Goal: Task Accomplishment & Management: Use online tool/utility

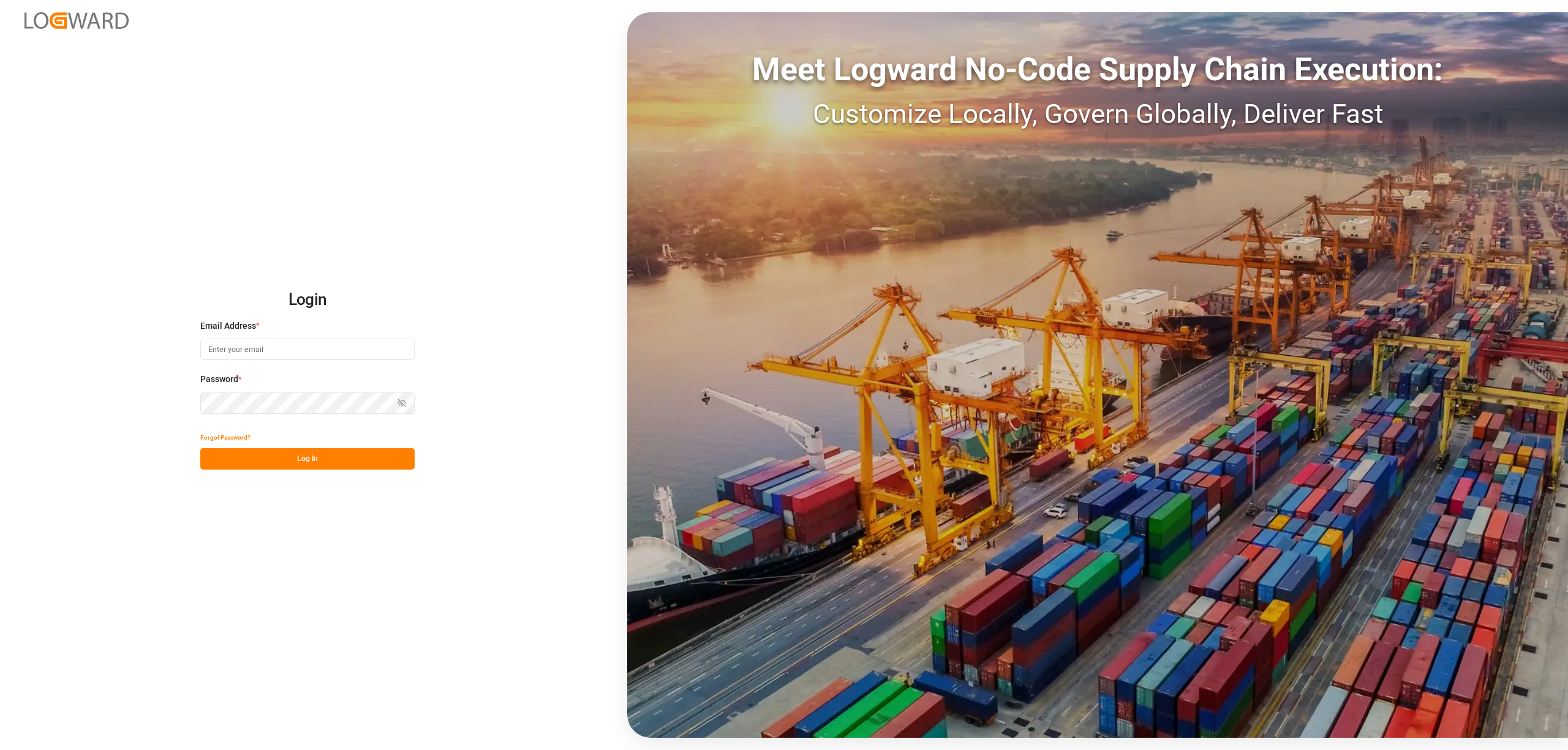
type input "[EMAIL_ADDRESS][PERSON_NAME][DOMAIN_NAME]"
click at [317, 465] on button "Log In" at bounding box center [308, 459] width 214 height 21
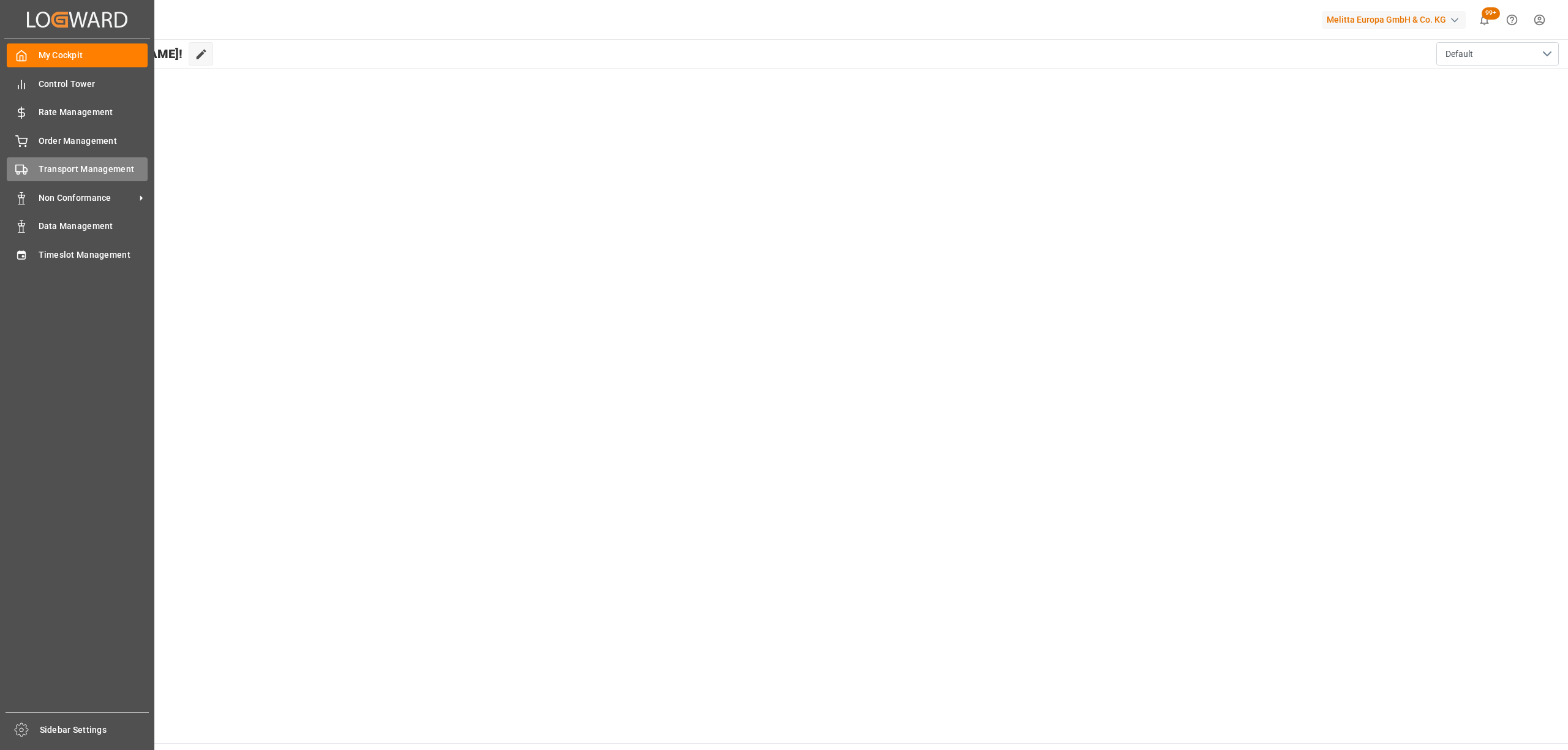
click at [23, 160] on div "Transport Management Transport Management" at bounding box center [77, 168] width 141 height 24
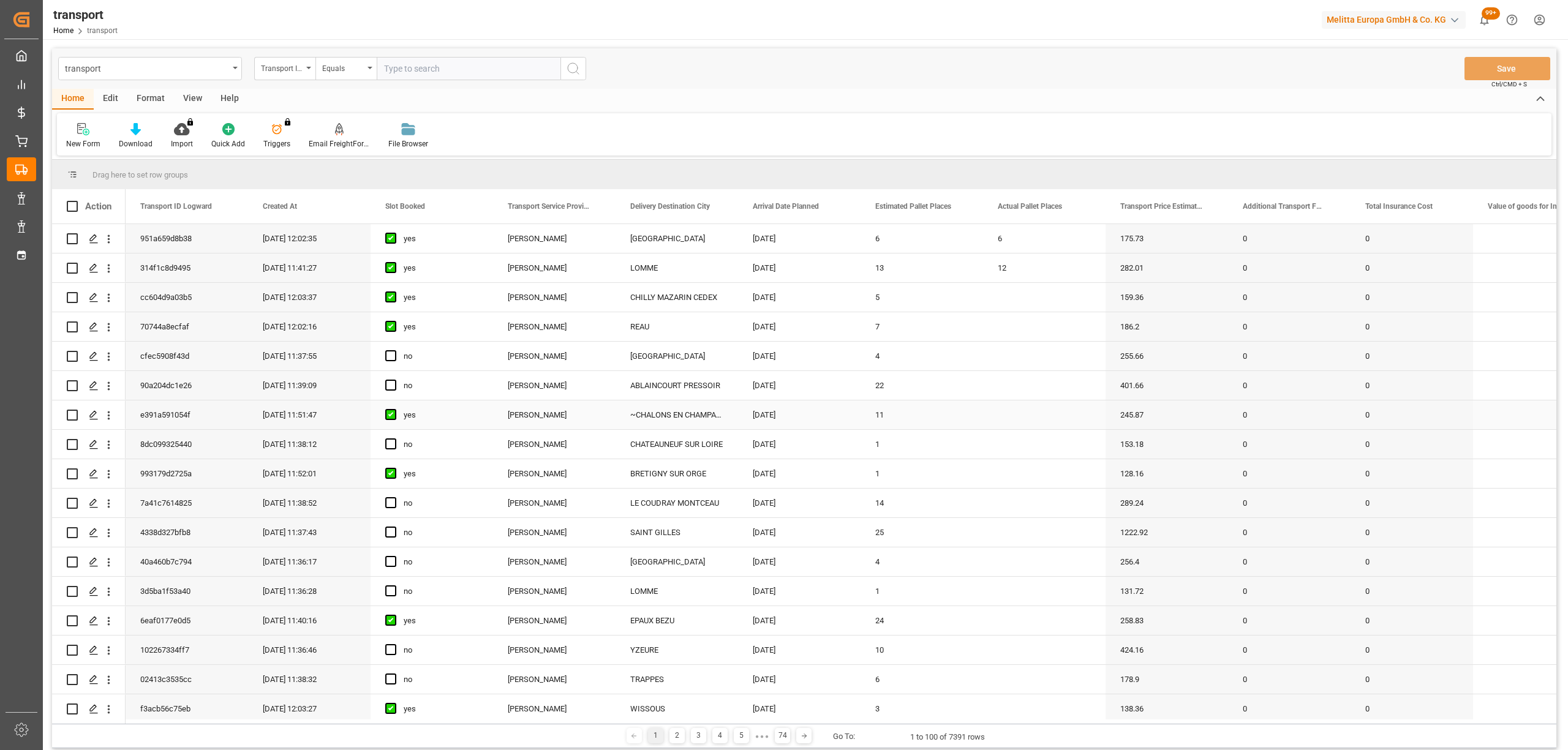
scroll to position [82, 0]
